Goal: Task Accomplishment & Management: Use online tool/utility

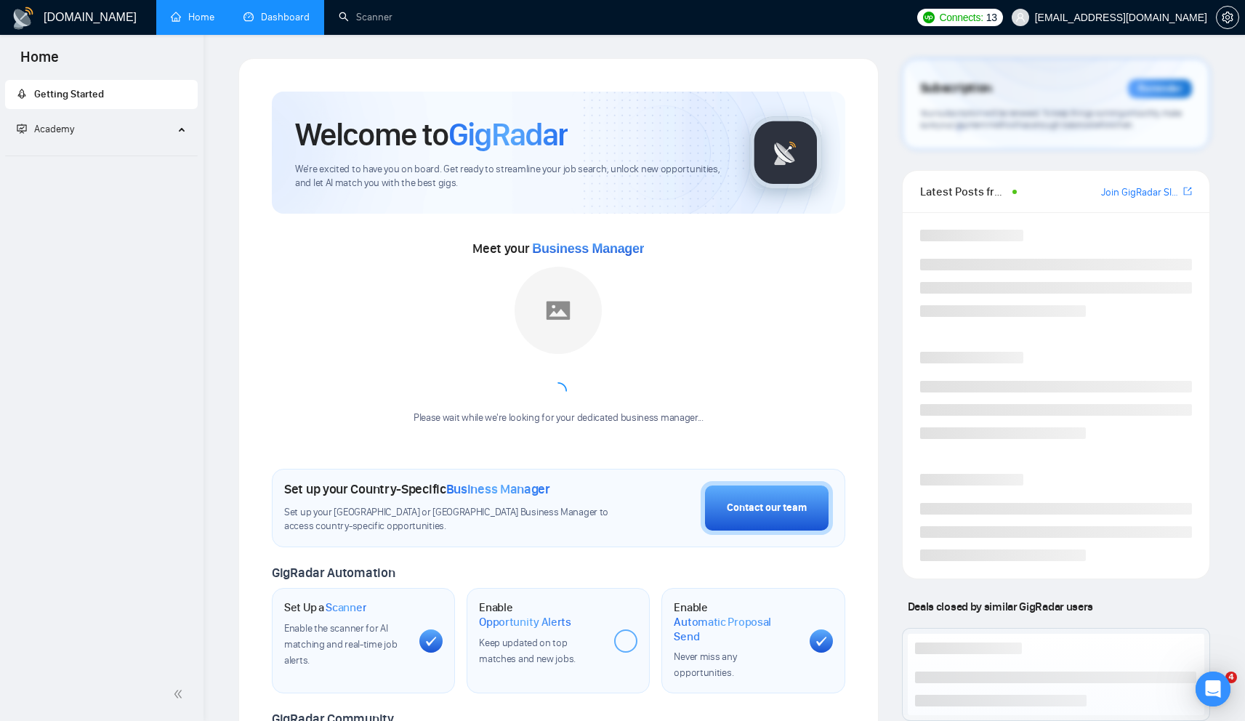
click at [273, 15] on link "Dashboard" at bounding box center [277, 17] width 66 height 12
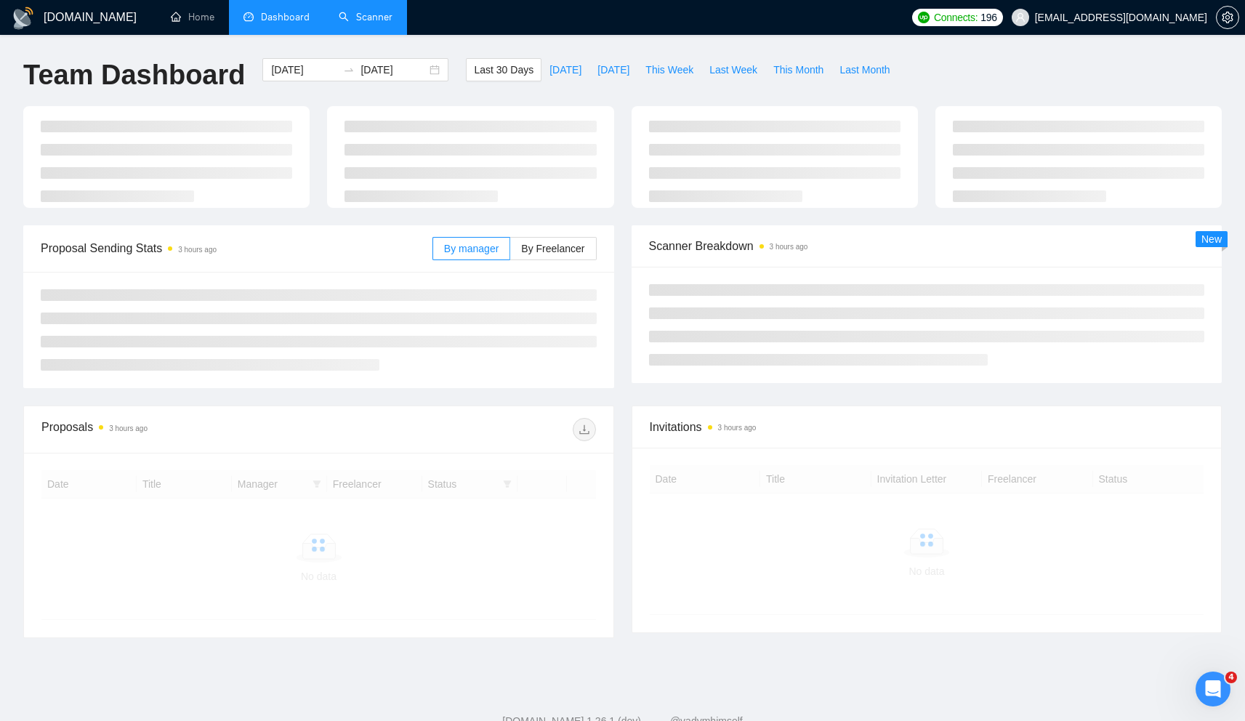
click at [361, 17] on link "Scanner" at bounding box center [366, 17] width 54 height 12
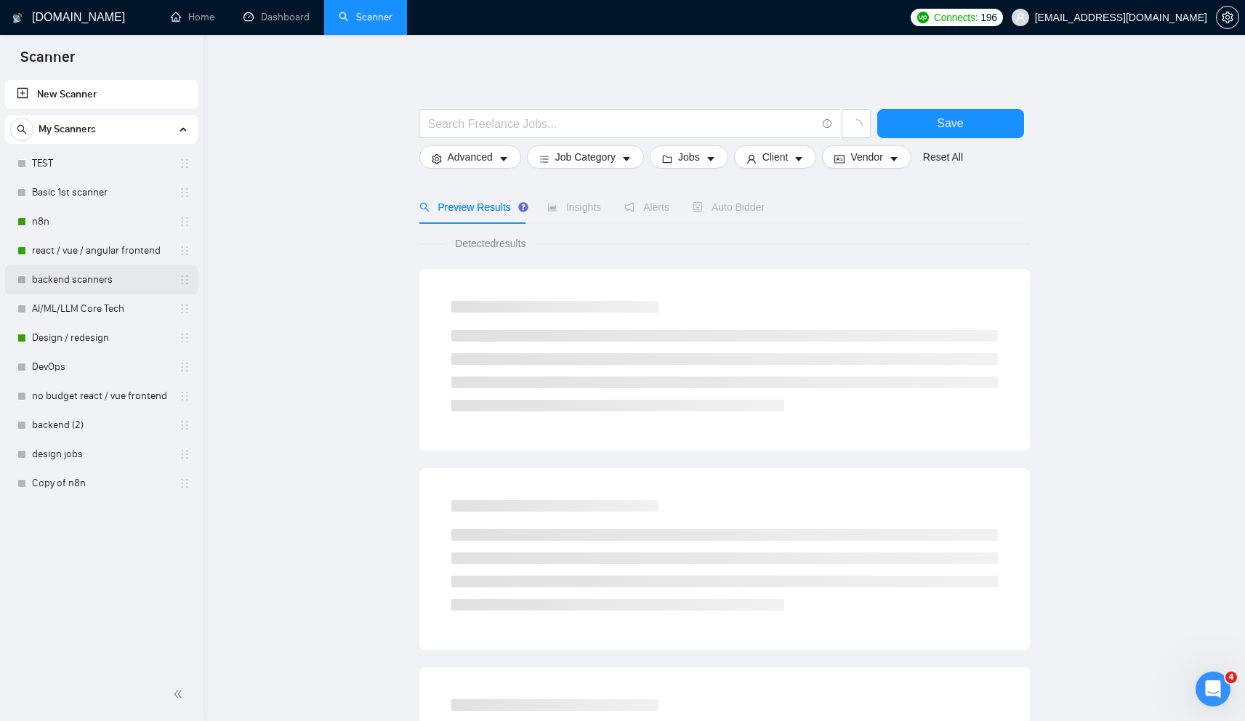
click at [108, 273] on link "backend scanners" at bounding box center [101, 279] width 138 height 29
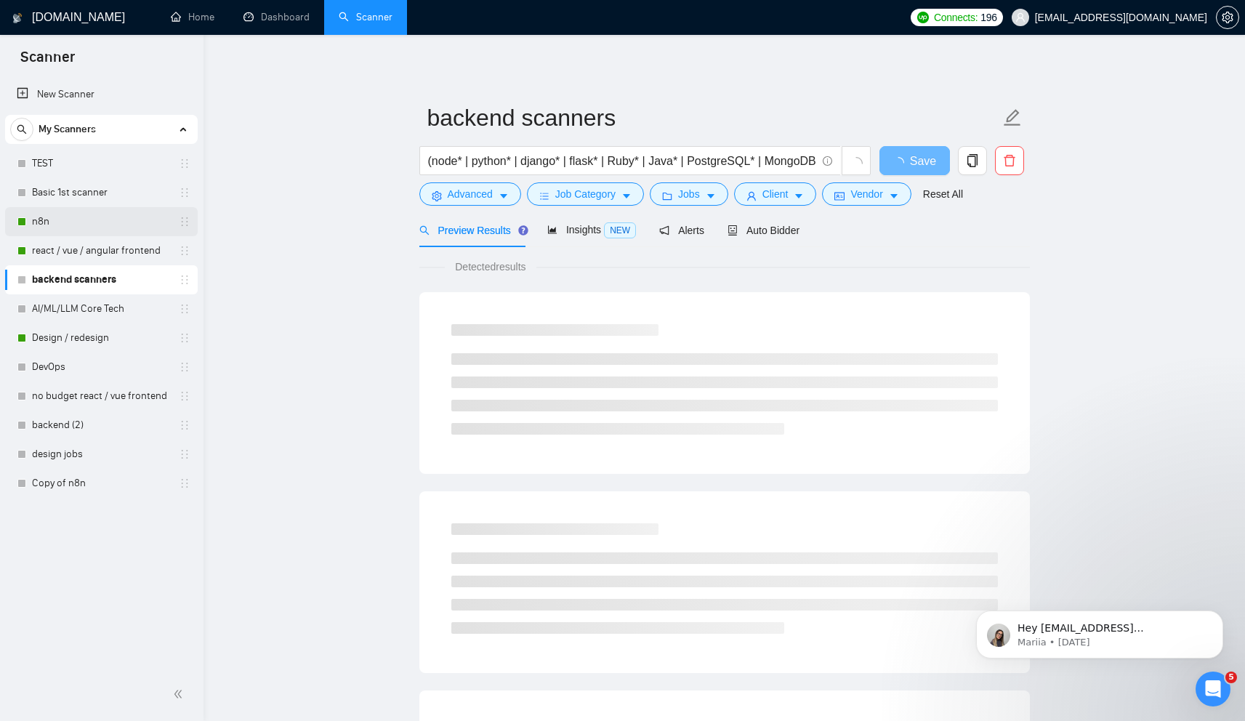
click at [92, 219] on link "n8n" at bounding box center [101, 221] width 138 height 29
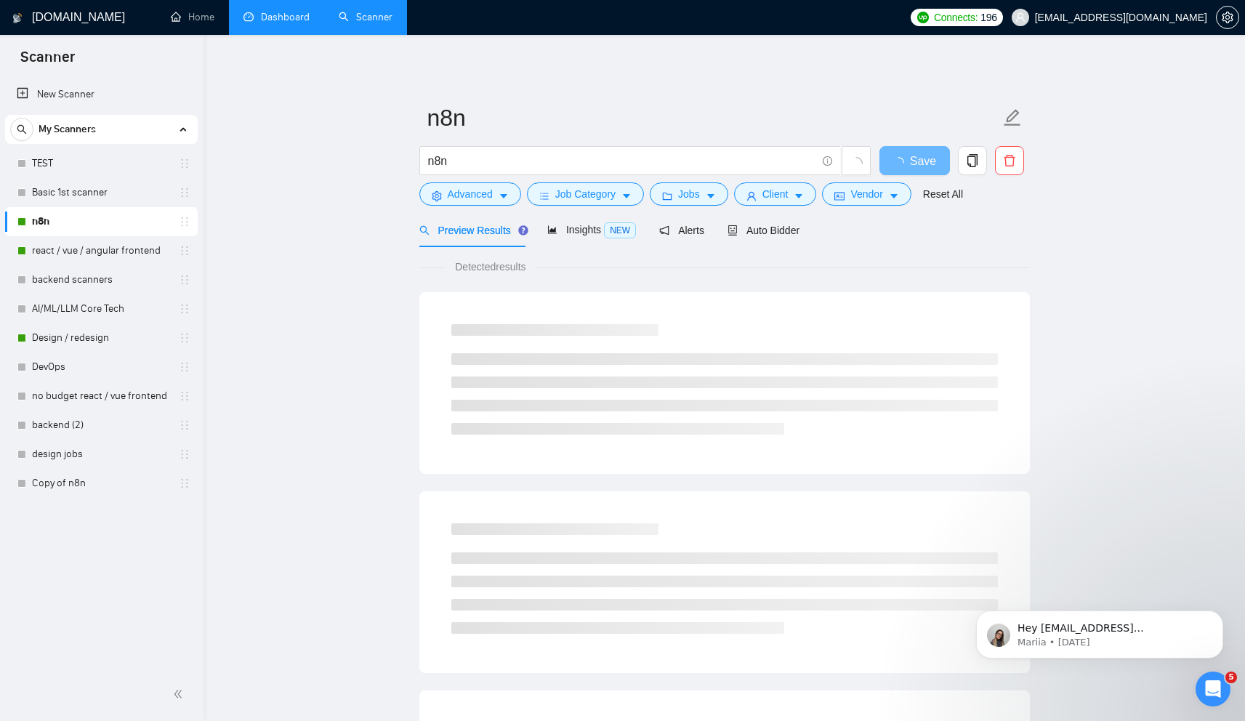
click at [289, 19] on link "Dashboard" at bounding box center [277, 17] width 66 height 12
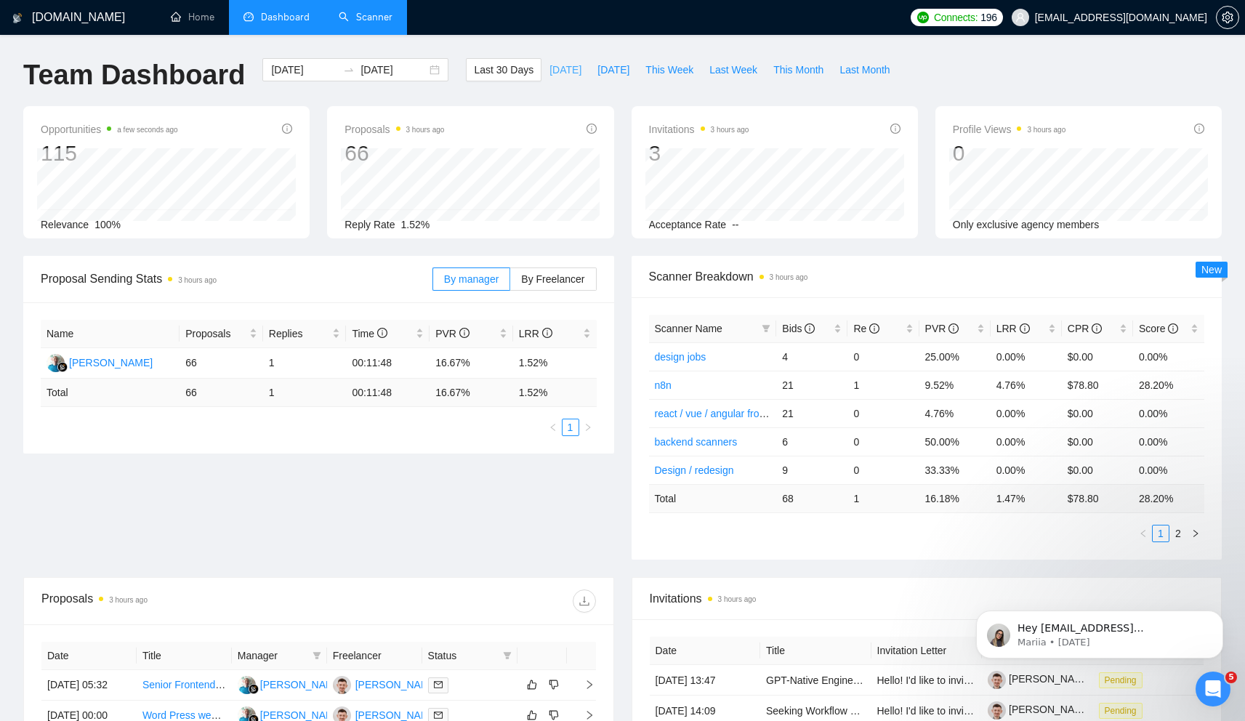
click at [542, 72] on button "[DATE]" at bounding box center [566, 69] width 48 height 23
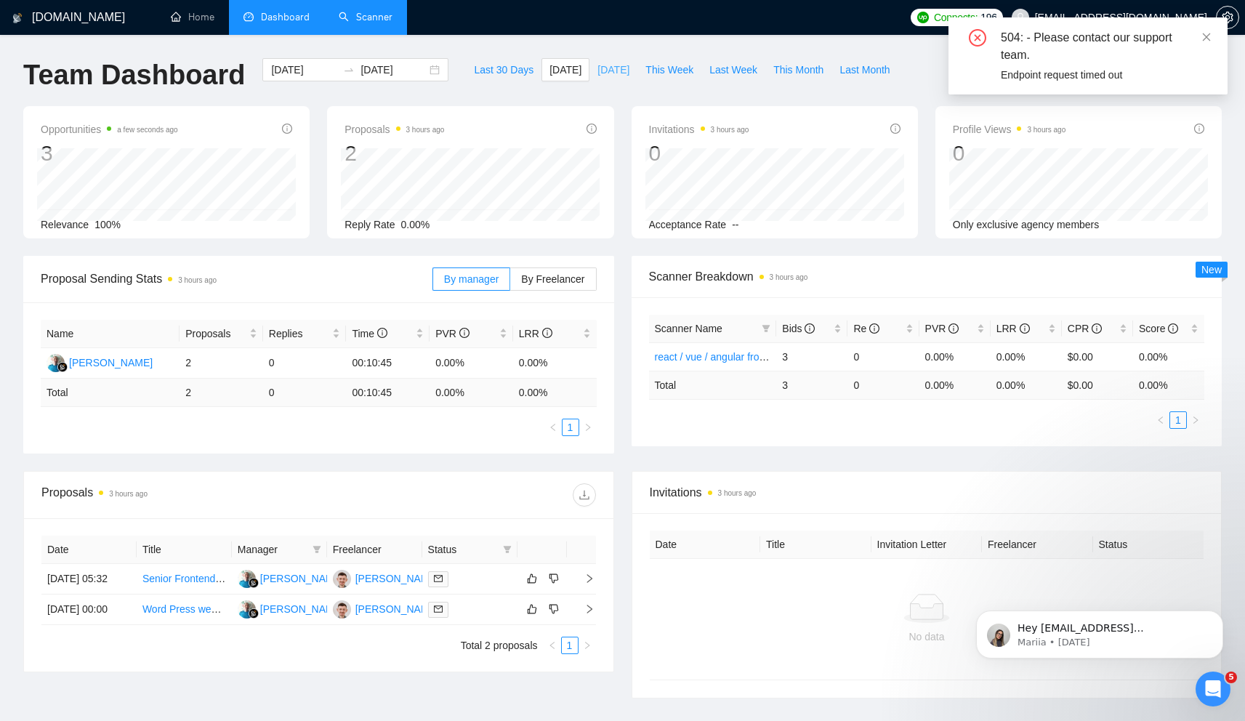
click at [622, 62] on span "[DATE]" at bounding box center [614, 70] width 32 height 16
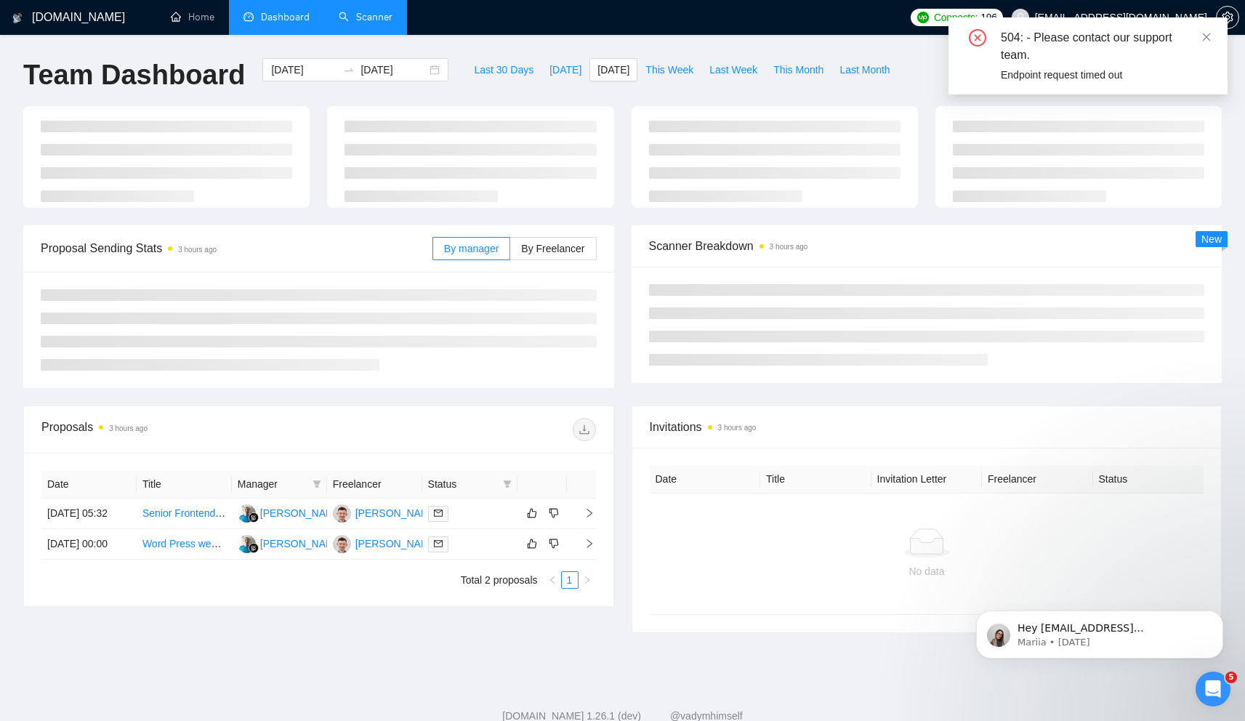
type input "[DATE]"
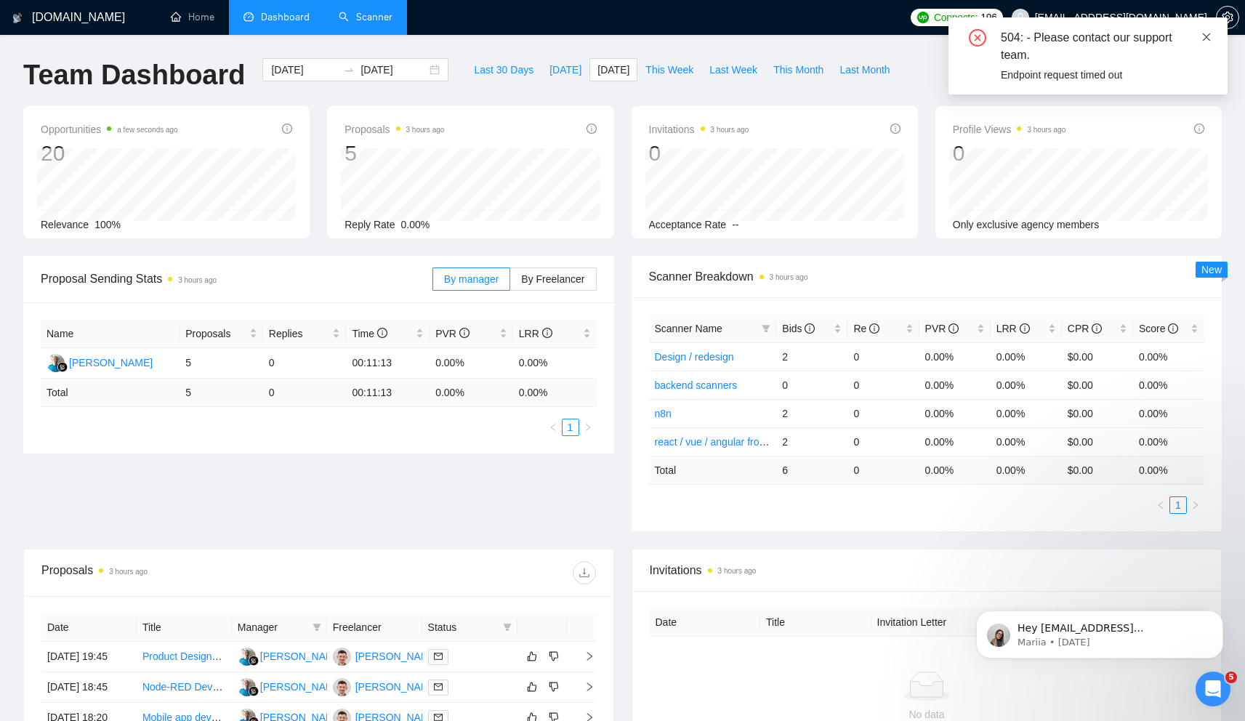
click at [1211, 31] on span at bounding box center [1207, 37] width 10 height 12
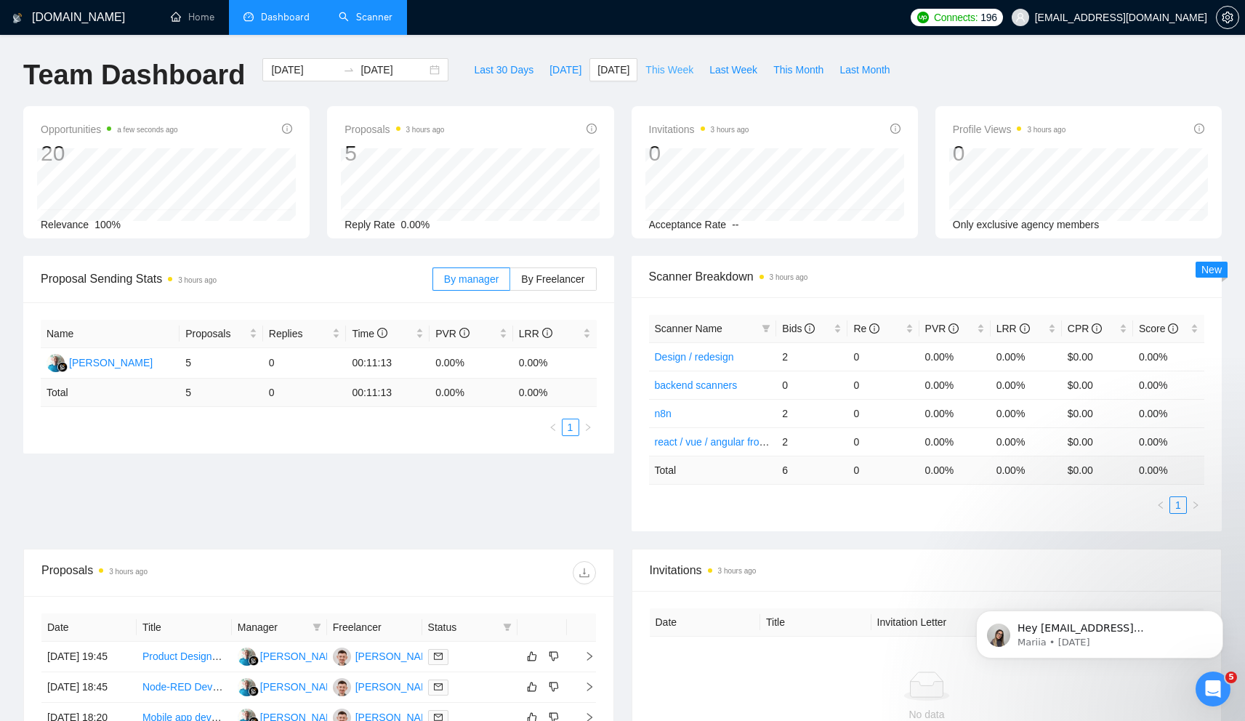
click at [646, 70] on span "This Week" at bounding box center [670, 70] width 48 height 16
type input "[DATE]"
click at [384, 11] on link "Scanner" at bounding box center [366, 17] width 54 height 12
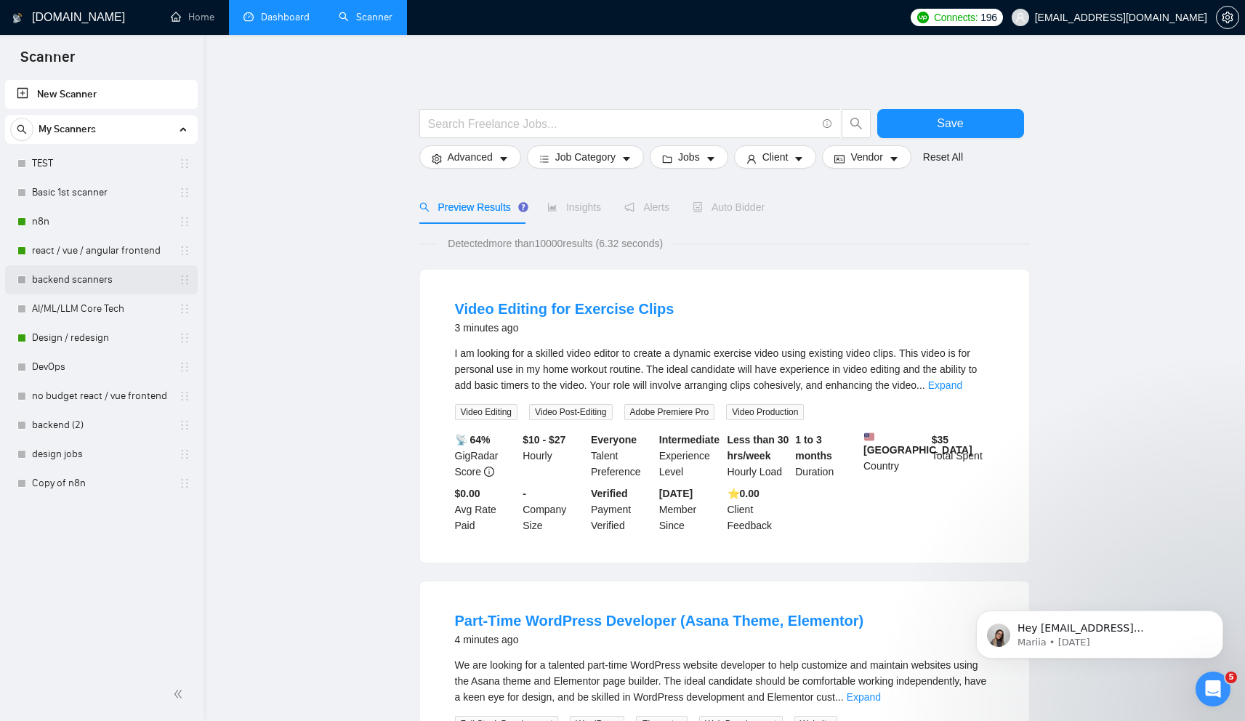
click at [62, 283] on link "backend scanners" at bounding box center [101, 279] width 138 height 29
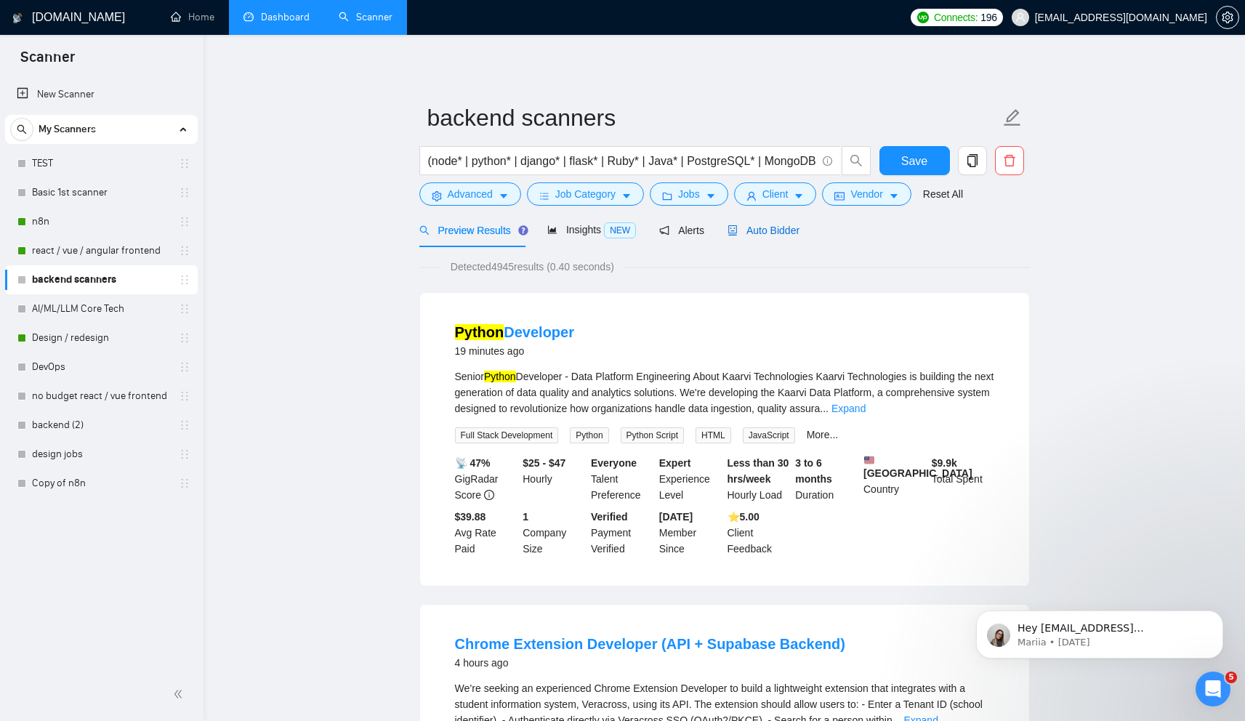
click at [769, 225] on span "Auto Bidder" at bounding box center [764, 231] width 72 height 12
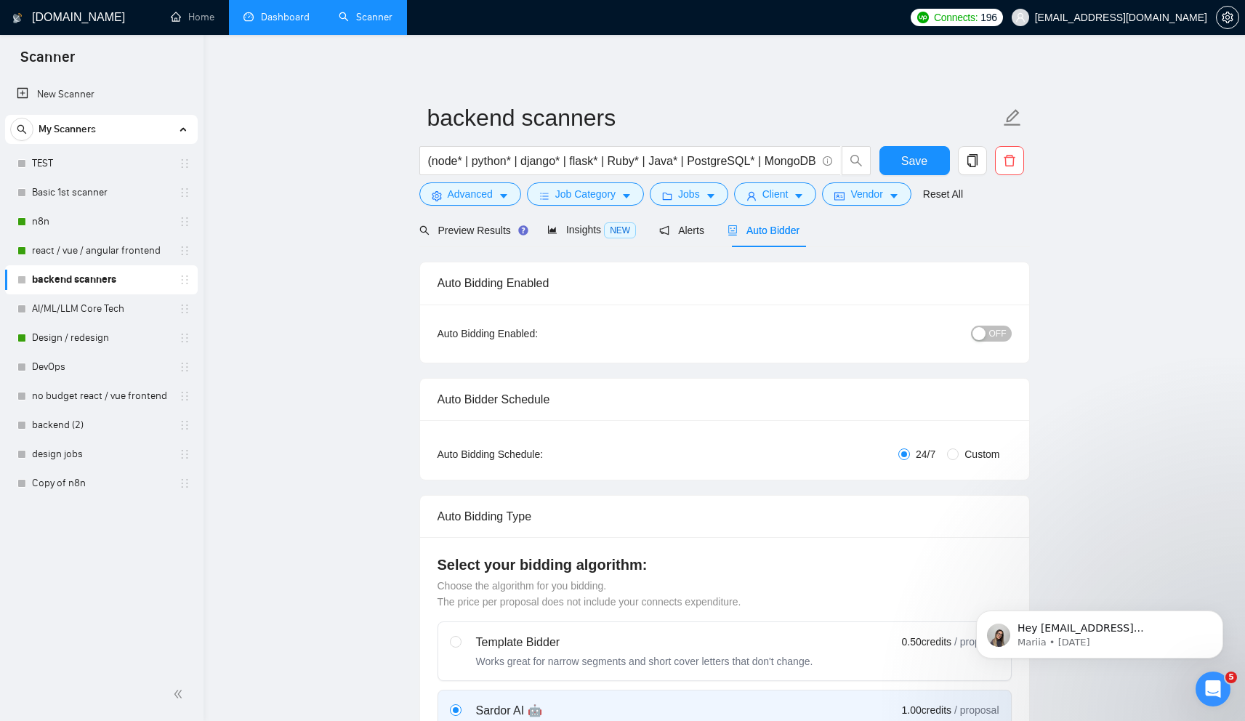
click at [997, 332] on span "OFF" at bounding box center [997, 334] width 17 height 16
click at [907, 160] on span "Save" at bounding box center [915, 161] width 26 height 18
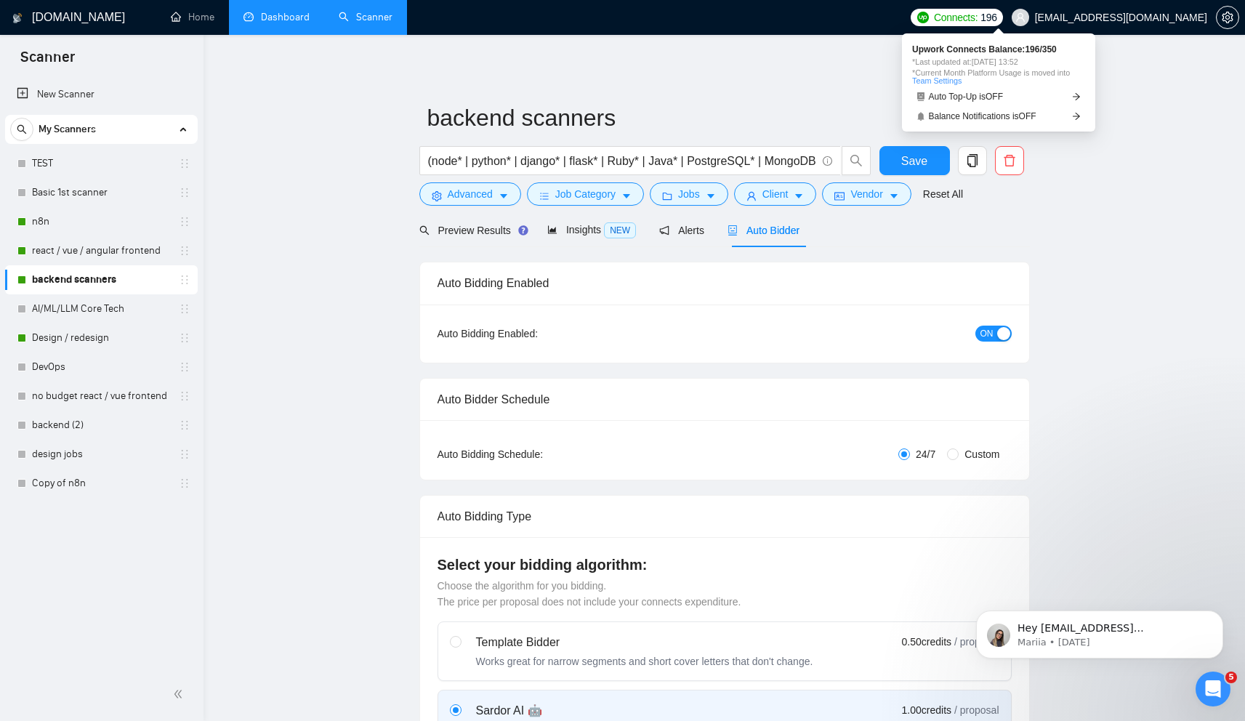
click at [978, 18] on span "Connects:" at bounding box center [956, 17] width 44 height 16
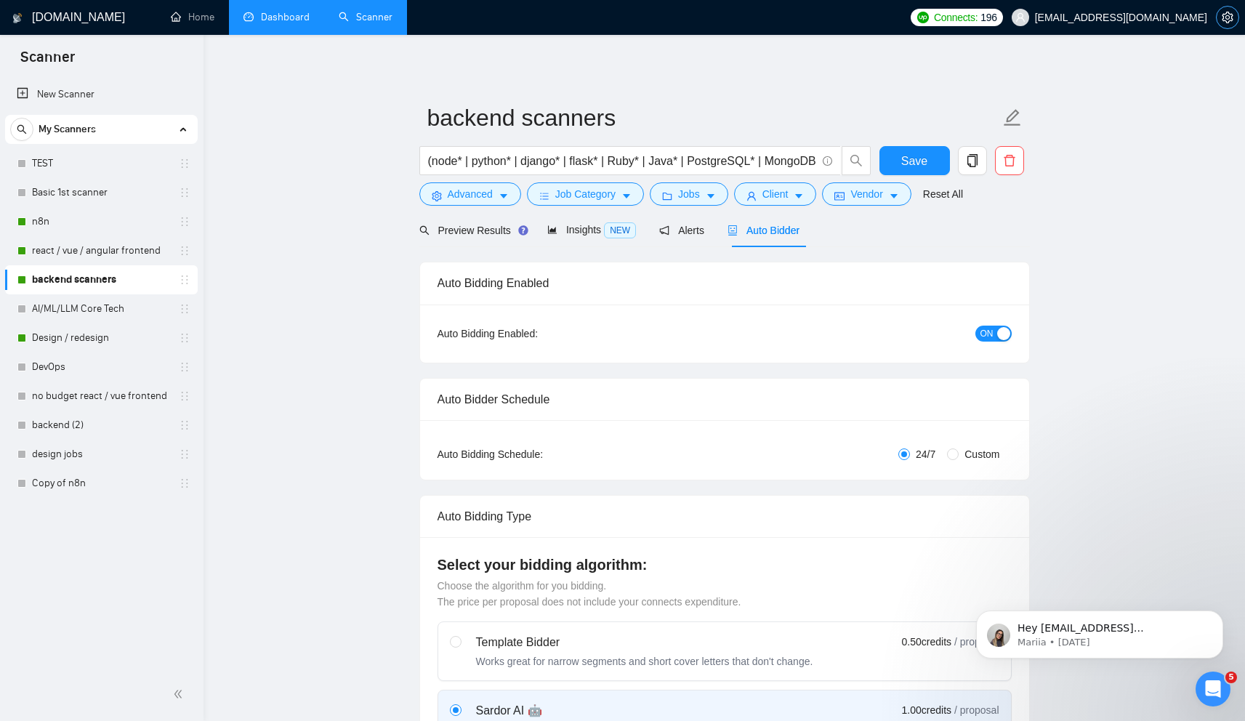
click at [1229, 15] on icon "setting" at bounding box center [1228, 18] width 12 height 12
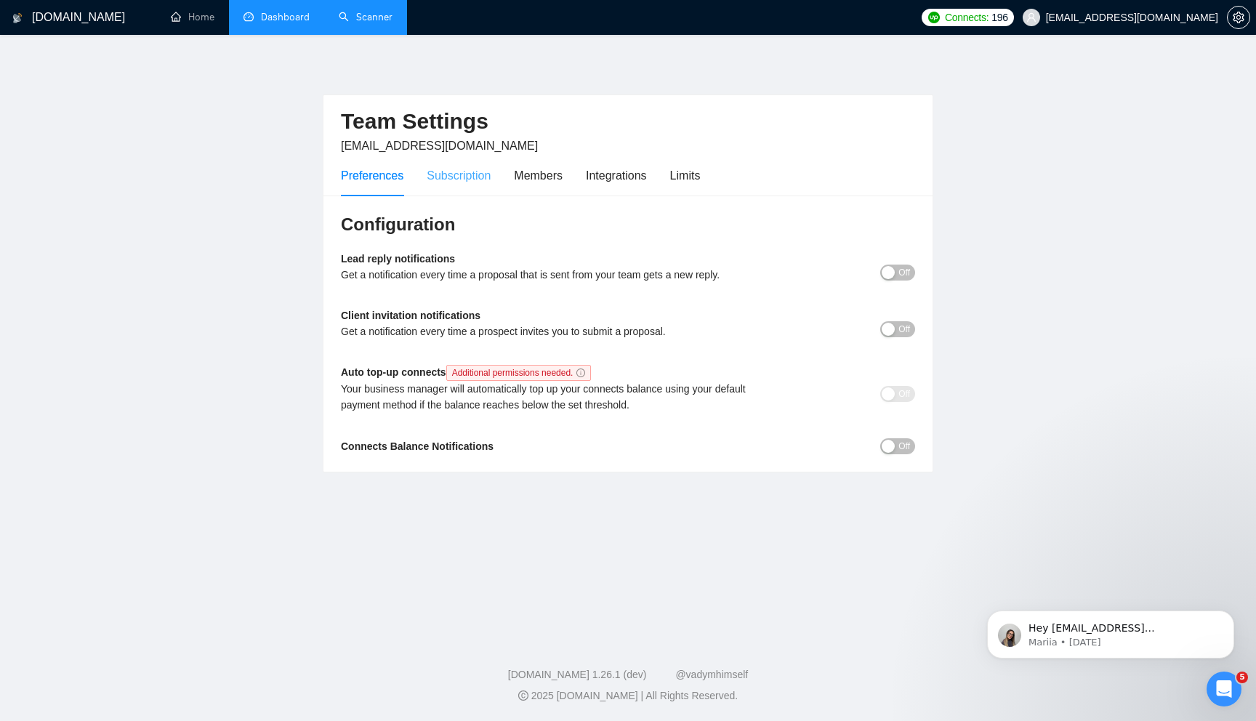
click at [467, 186] on div "Subscription" at bounding box center [459, 175] width 64 height 41
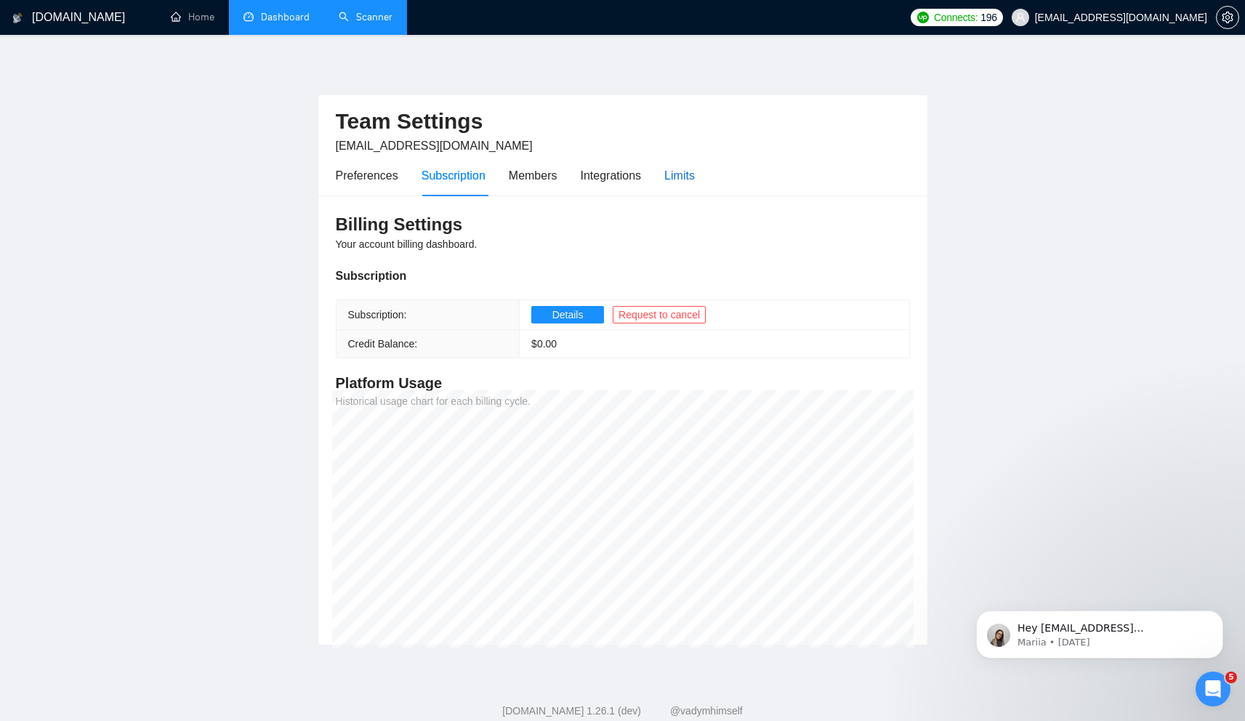
click at [675, 169] on div "Limits" at bounding box center [679, 175] width 31 height 18
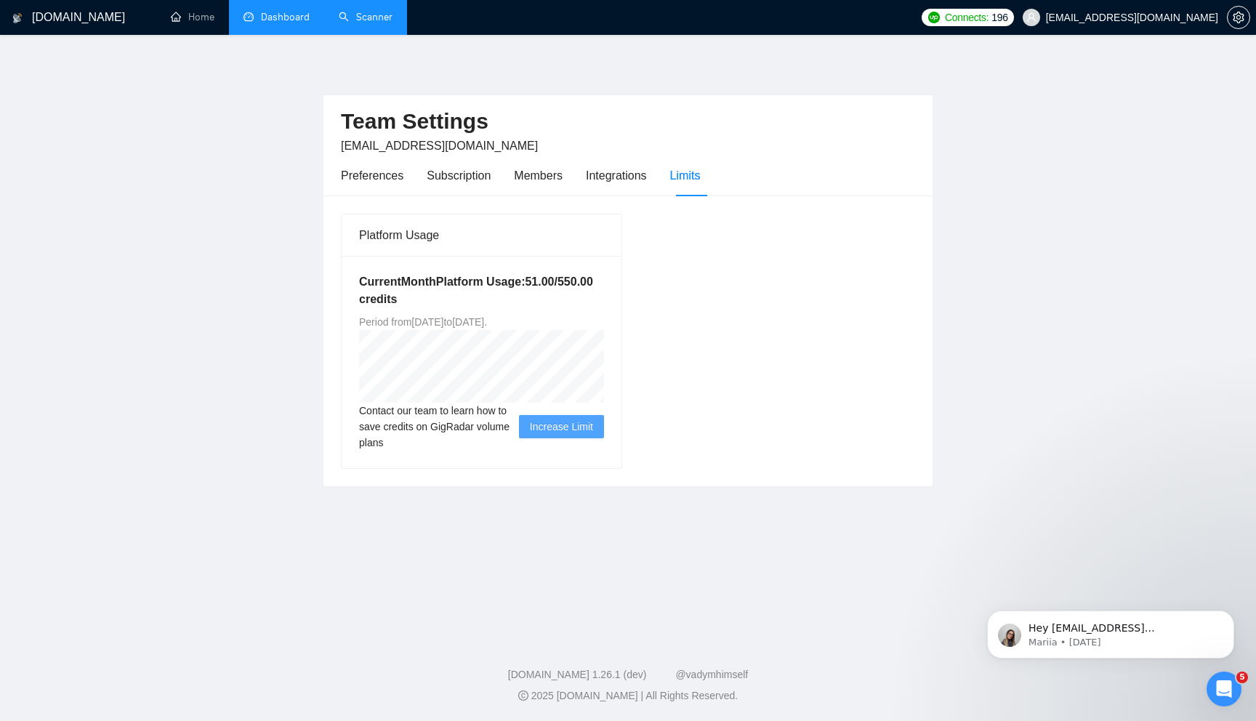
click at [280, 11] on link "Dashboard" at bounding box center [277, 17] width 66 height 12
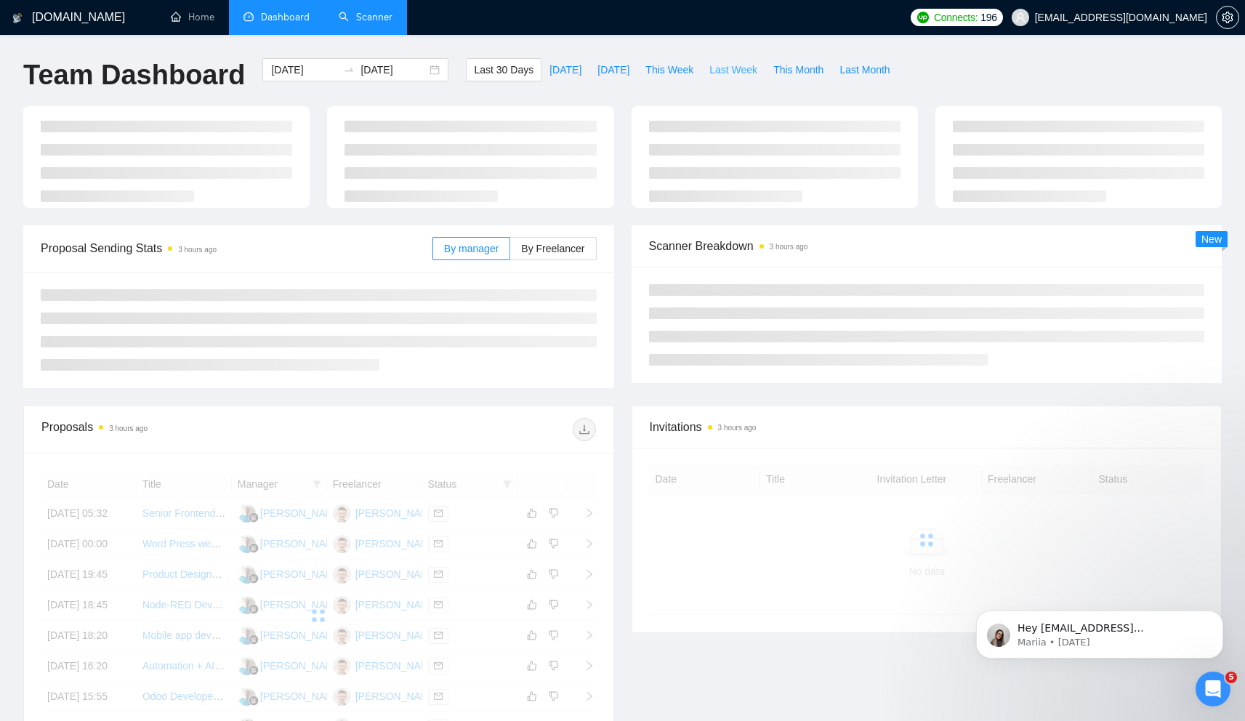
click at [731, 71] on span "Last Week" at bounding box center [734, 70] width 48 height 16
type input "[DATE]"
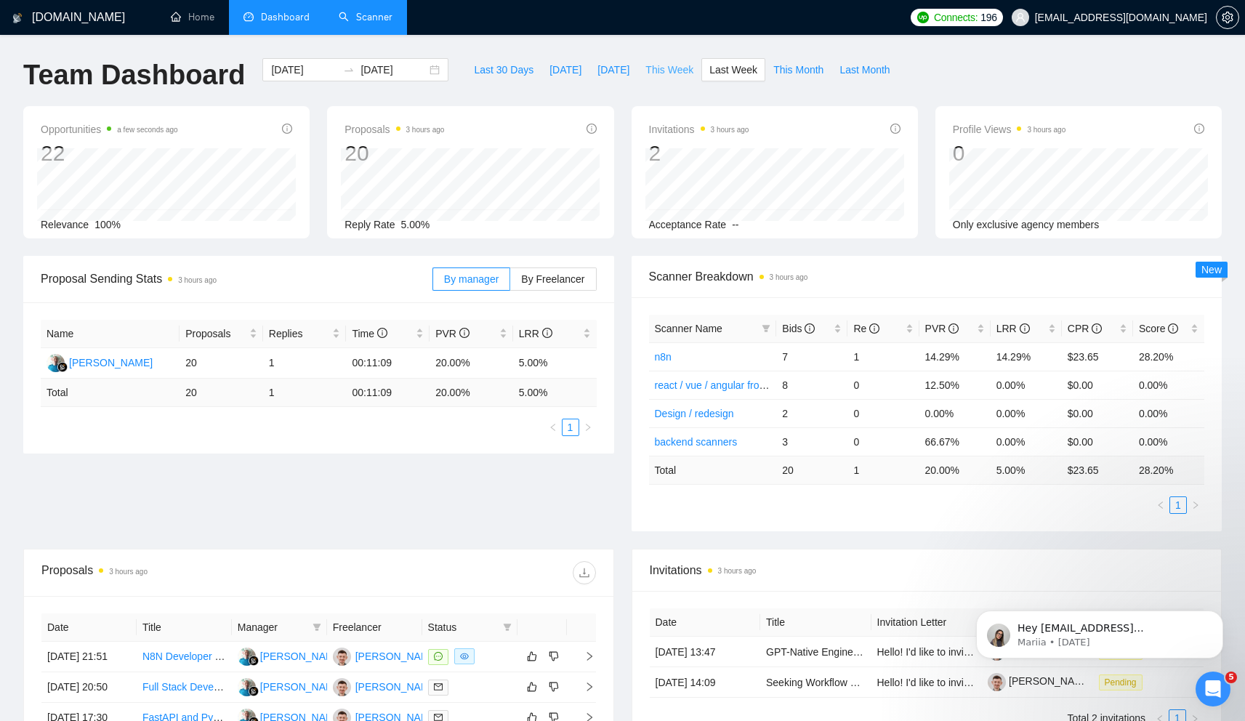
click at [671, 69] on span "This Week" at bounding box center [670, 70] width 48 height 16
type input "[DATE]"
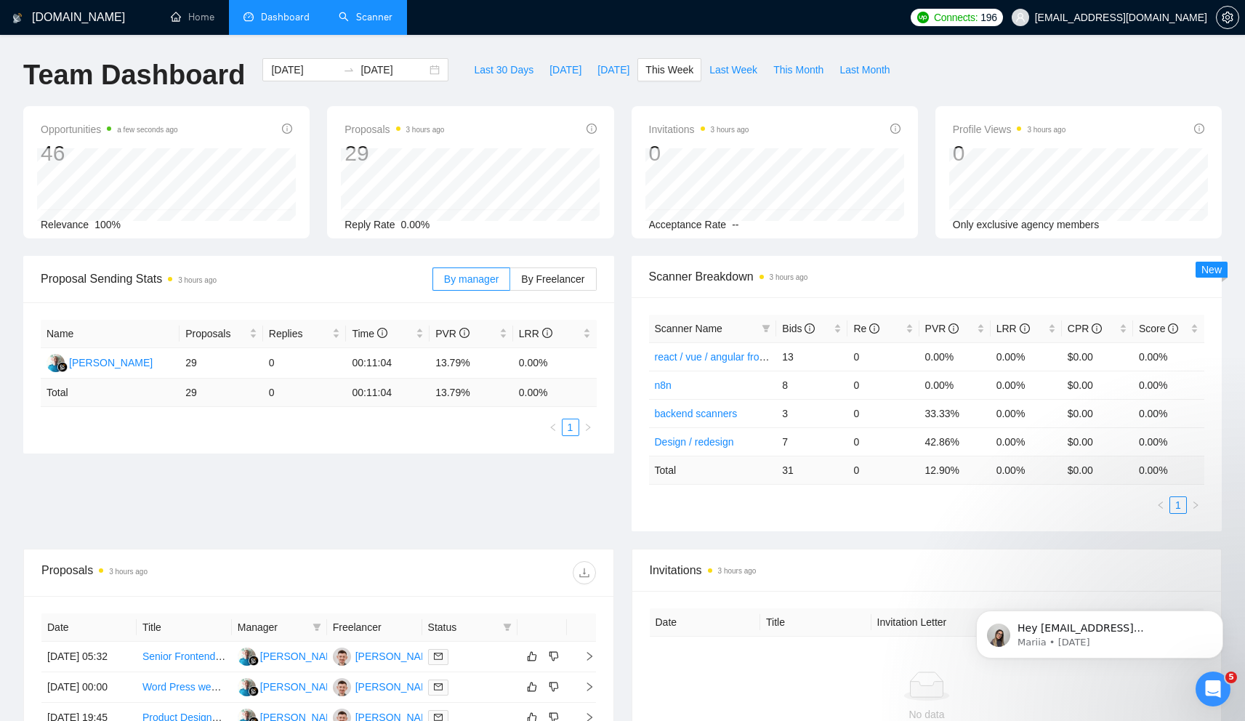
click at [376, 12] on link "Scanner" at bounding box center [366, 17] width 54 height 12
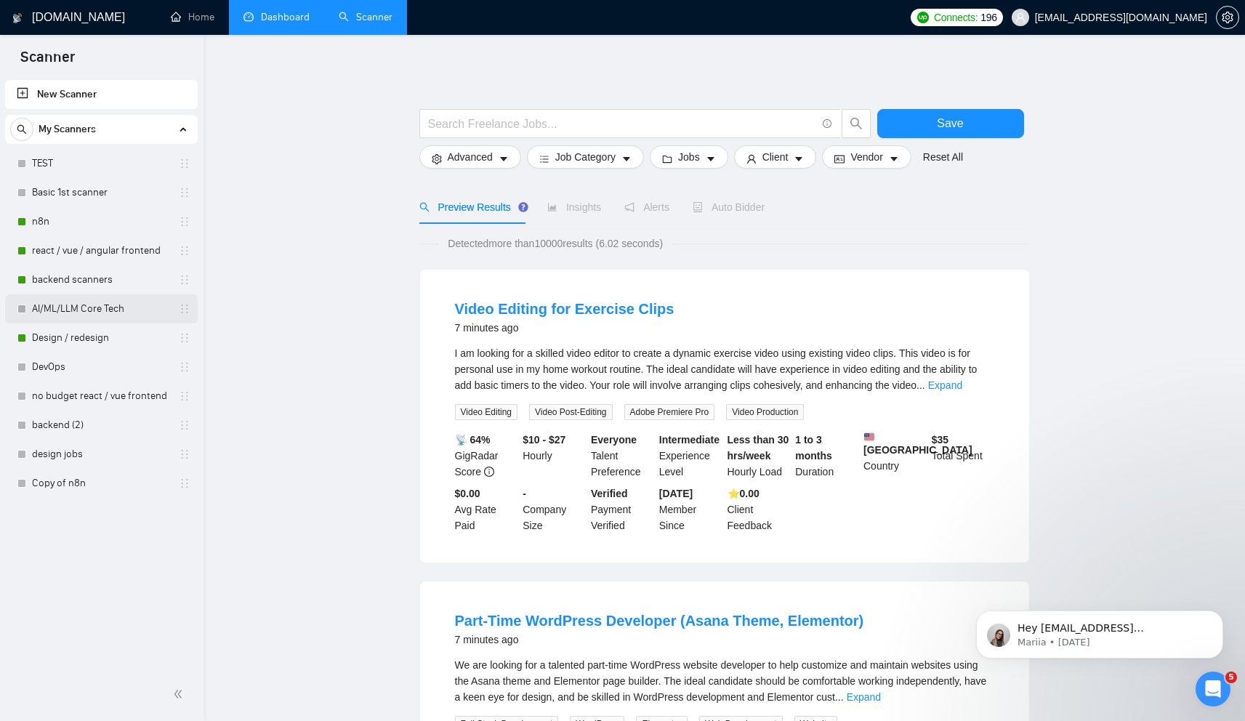
click at [94, 302] on link "AI/ML/LLM Core Tech" at bounding box center [101, 308] width 138 height 29
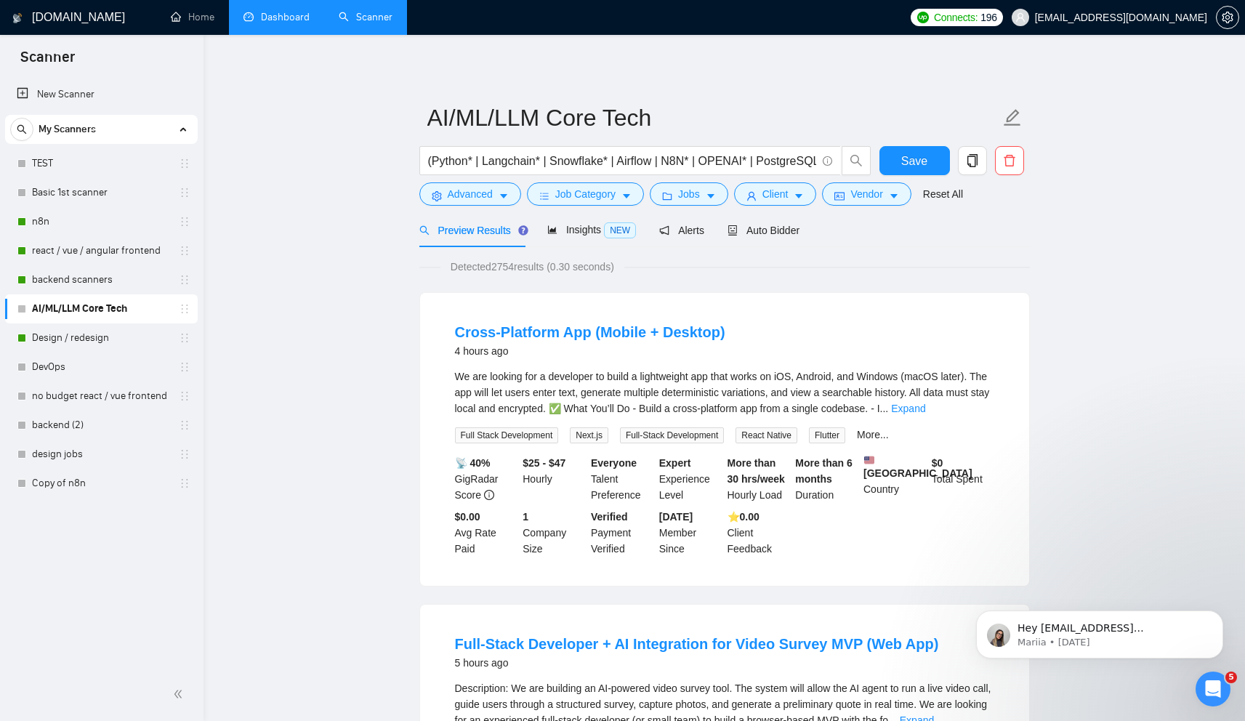
click at [264, 23] on link "Dashboard" at bounding box center [277, 17] width 66 height 12
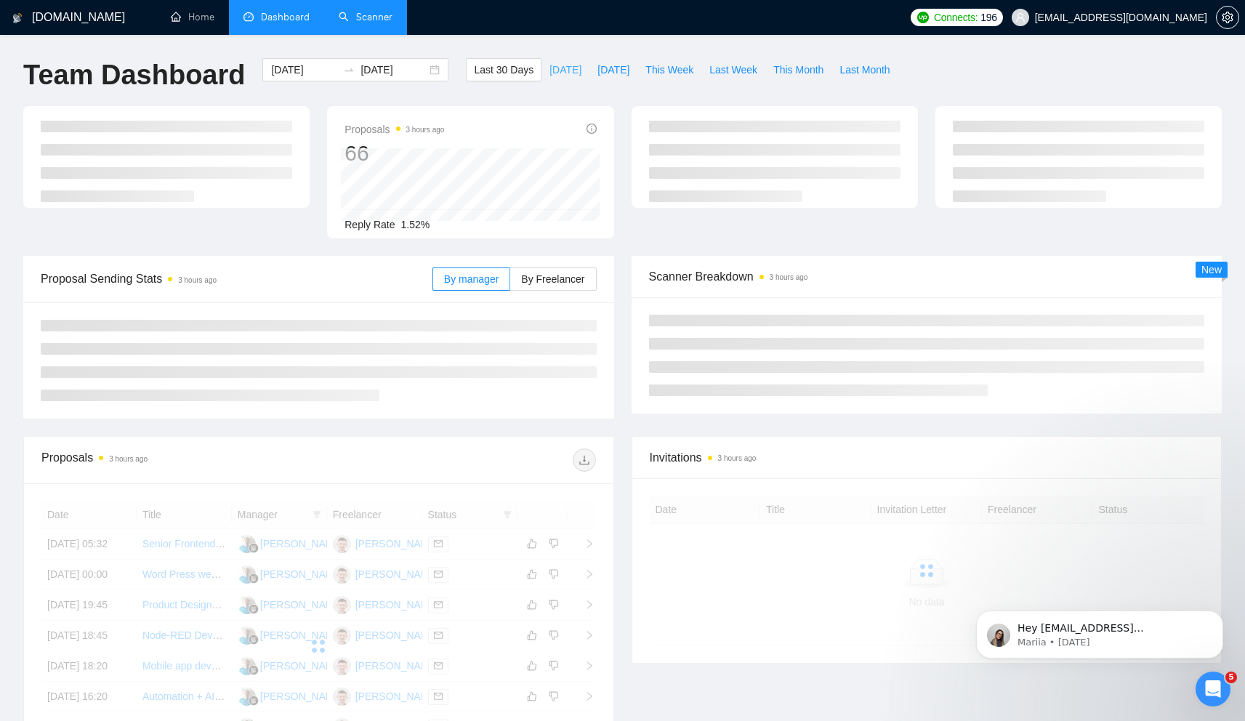
click at [563, 73] on span "[DATE]" at bounding box center [566, 70] width 32 height 16
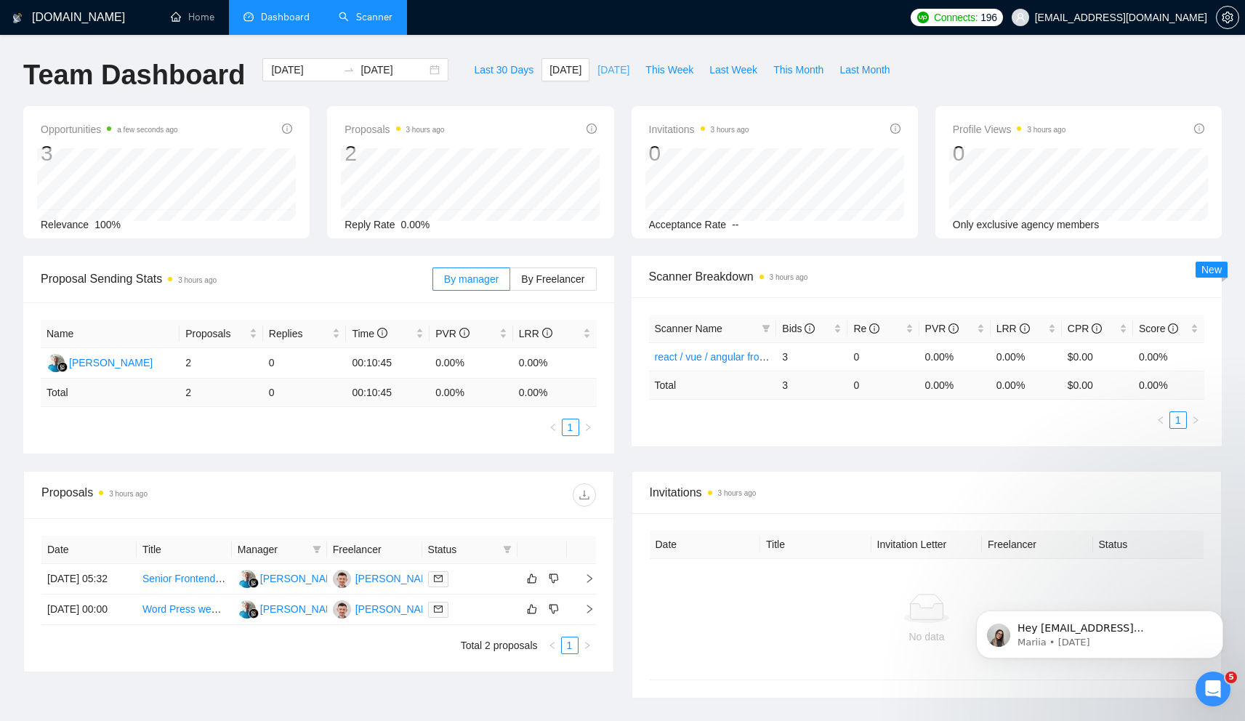
click at [613, 73] on span "[DATE]" at bounding box center [614, 70] width 32 height 16
type input "[DATE]"
